Goal: Transaction & Acquisition: Purchase product/service

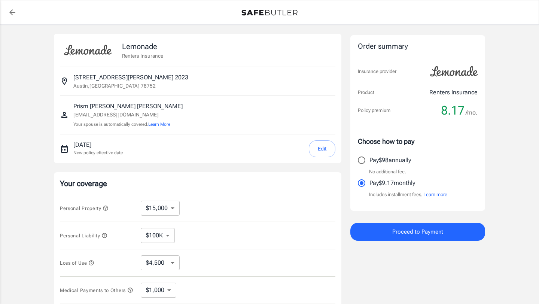
select select "15000"
select select "500"
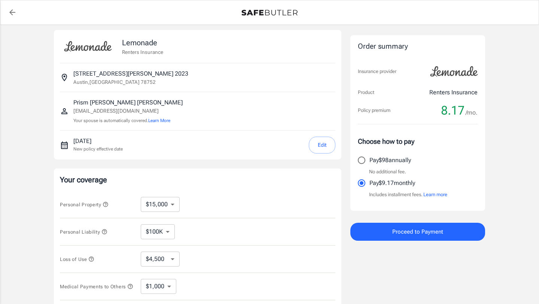
scroll to position [3, 0]
click at [326, 146] on button "Edit" at bounding box center [322, 146] width 27 height 17
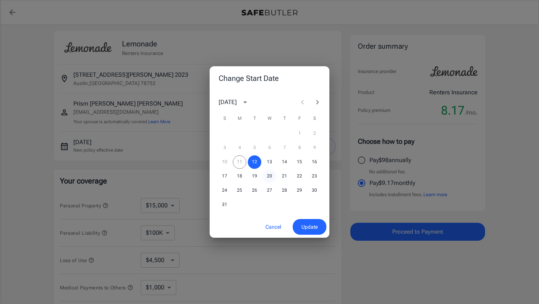
click at [269, 177] on button "20" at bounding box center [269, 175] width 13 height 13
click at [314, 230] on span "Update" at bounding box center [309, 226] width 16 height 9
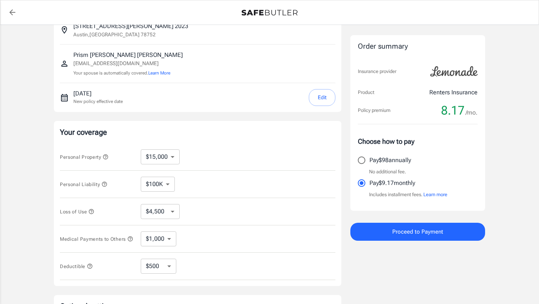
scroll to position [55, 0]
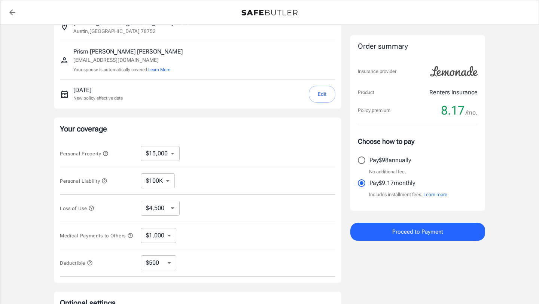
click at [173, 153] on select "$10,000 $15,000 $20,000 $25,000 $30,000 $40,000 $50,000 $100K $150K $200K $250K" at bounding box center [160, 153] width 39 height 15
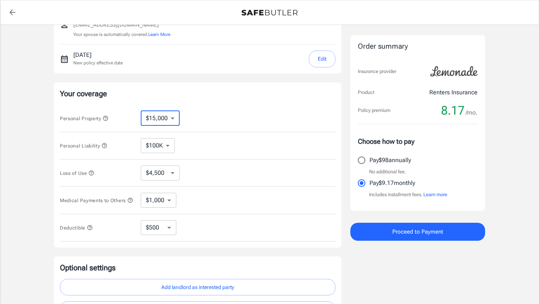
scroll to position [98, 0]
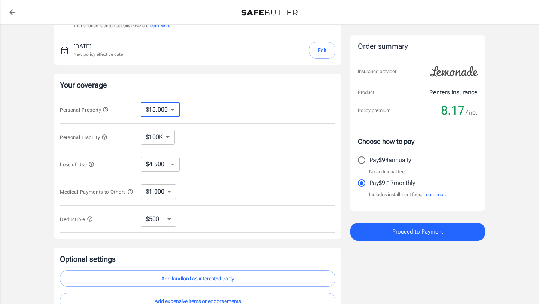
click at [169, 192] on select "$1,000 $2,000 $3,000 $4,000 $5,000" at bounding box center [159, 191] width 36 height 15
click at [168, 134] on select "$100K $200K $300K $400K $500K" at bounding box center [158, 136] width 34 height 15
click at [161, 106] on select "$10,000 $15,000 $20,000 $25,000 $30,000 $40,000 $50,000 $100K $150K $200K $250K" at bounding box center [160, 109] width 39 height 15
select select "10000"
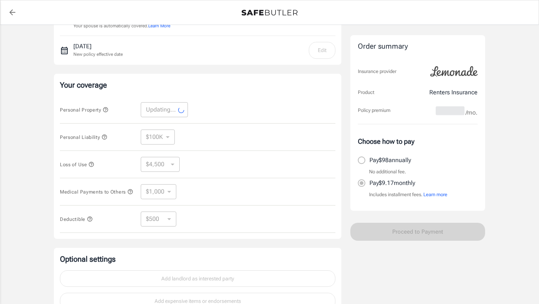
select select "10000"
select select "3000"
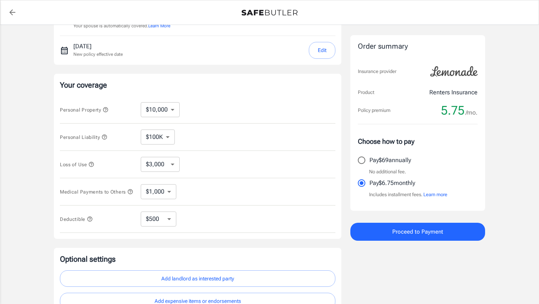
click at [171, 137] on select "$100K $200K $300K $400K $500K" at bounding box center [158, 136] width 34 height 15
click at [164, 222] on select "$250 $500 $1,000 $2,500" at bounding box center [159, 218] width 36 height 15
select select "250"
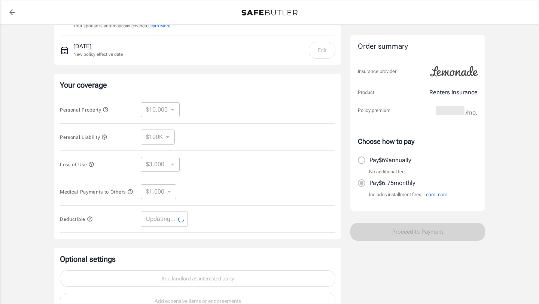
select select "250"
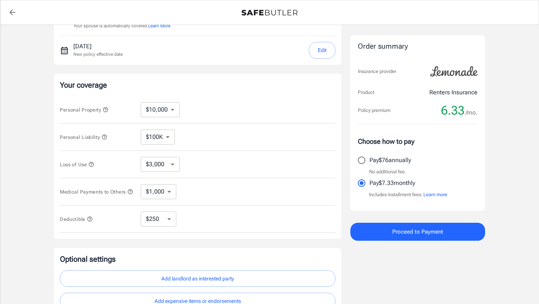
click at [169, 218] on select "$250 $500 $1,000 $2,500" at bounding box center [159, 218] width 36 height 15
click at [168, 189] on select "$1,000 $2,000 $3,000 $4,000 $5,000" at bounding box center [159, 191] width 36 height 15
click at [165, 160] on select "$3,000 $6,000 $12,000 $21,000 $36,000 $60,000 $96,000 $153K $198K" at bounding box center [160, 164] width 39 height 15
click at [164, 134] on select "$100K $200K $300K $400K $500K" at bounding box center [158, 136] width 34 height 15
click at [162, 110] on select "$10,000 $15,000 $20,000 $25,000 $30,000 $40,000 $50,000 $100K $150K $200K $250K" at bounding box center [160, 109] width 39 height 15
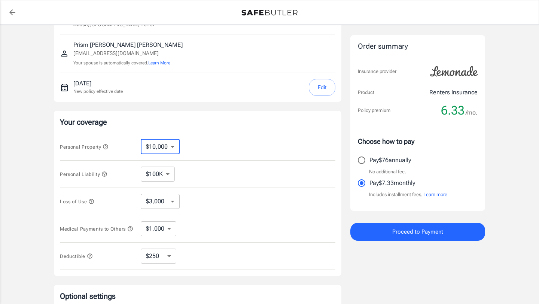
scroll to position [63, 0]
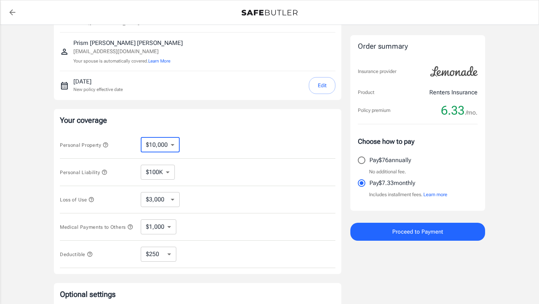
click at [167, 172] on select "$100K $200K $300K $400K $500K" at bounding box center [158, 172] width 34 height 15
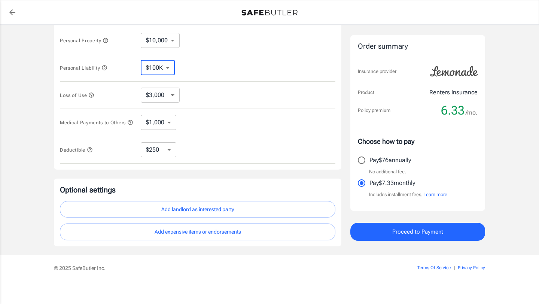
scroll to position [174, 0]
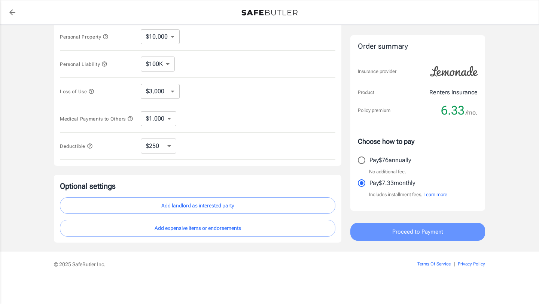
click at [401, 230] on span "Proceed to Payment" at bounding box center [417, 232] width 51 height 10
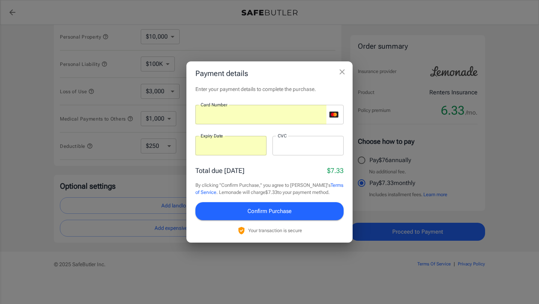
click at [296, 150] on div at bounding box center [307, 145] width 71 height 19
click at [283, 212] on span "Confirm Purchase" at bounding box center [269, 211] width 44 height 10
click at [251, 214] on span "Confirm Purchase" at bounding box center [269, 211] width 44 height 10
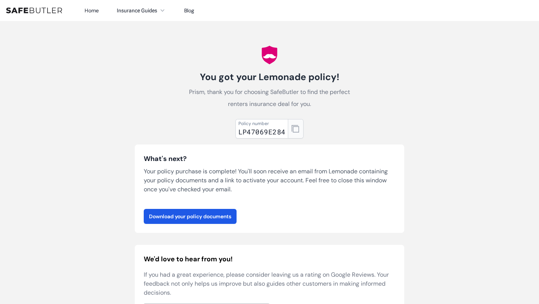
click at [298, 129] on icon "button" at bounding box center [294, 128] width 7 height 7
click at [294, 129] on icon "button" at bounding box center [294, 128] width 7 height 7
